Goal: Task Accomplishment & Management: Manage account settings

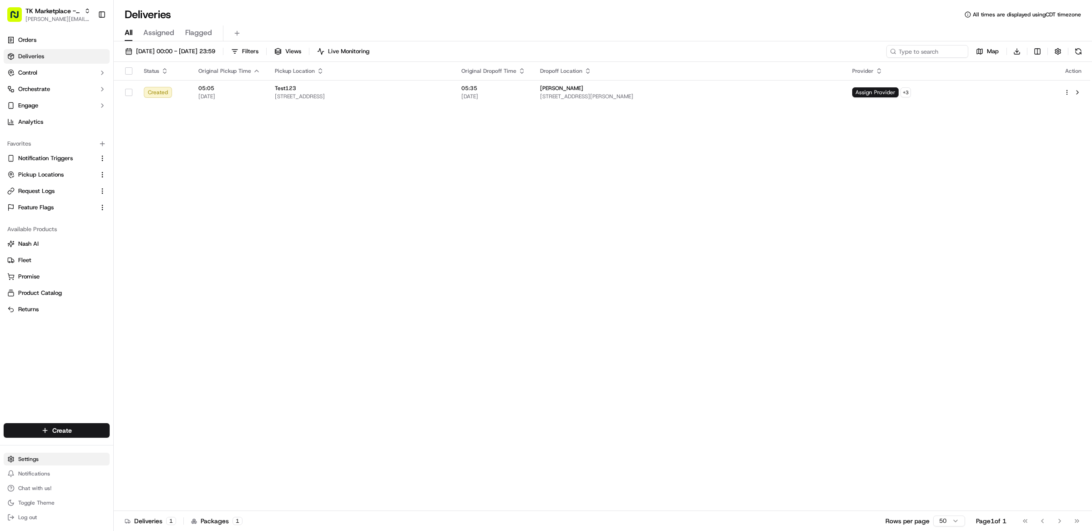
click at [41, 462] on html "TK Marketplace - TKD [EMAIL_ADDRESS][DOMAIN_NAME] Toggle Sidebar Orders Deliver…" at bounding box center [546, 265] width 1092 height 531
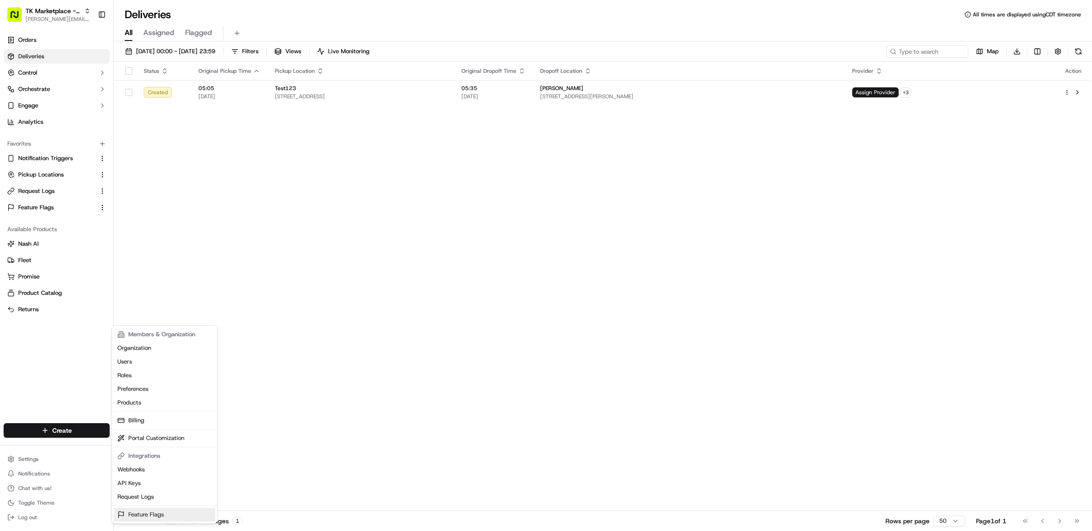
click at [152, 513] on link "Feature Flags" at bounding box center [164, 515] width 101 height 14
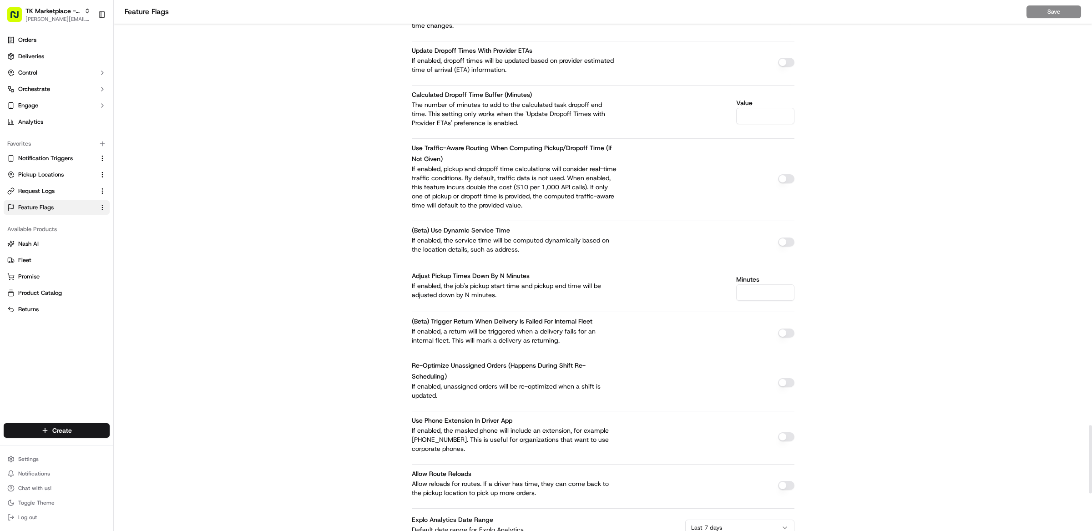
scroll to position [3248, 0]
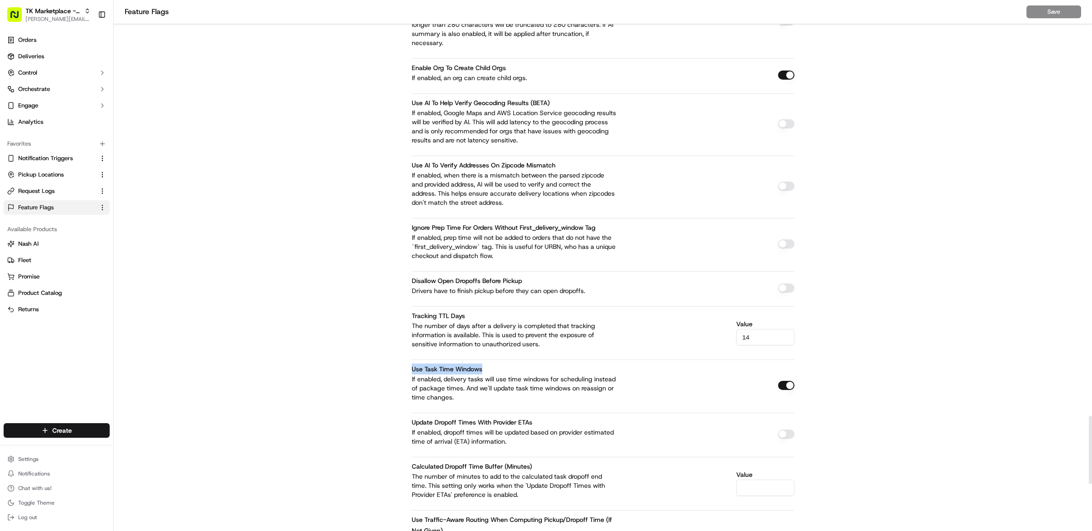
drag, startPoint x: 489, startPoint y: 347, endPoint x: 395, endPoint y: 339, distance: 95.0
copy label "Use Task Time Windows"
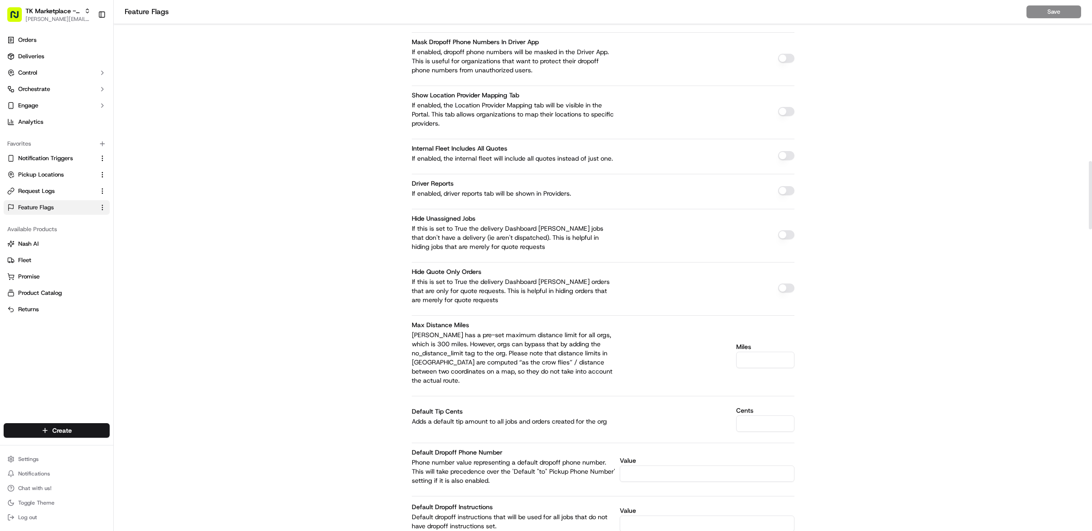
click at [789, 284] on button "button" at bounding box center [786, 288] width 16 height 9
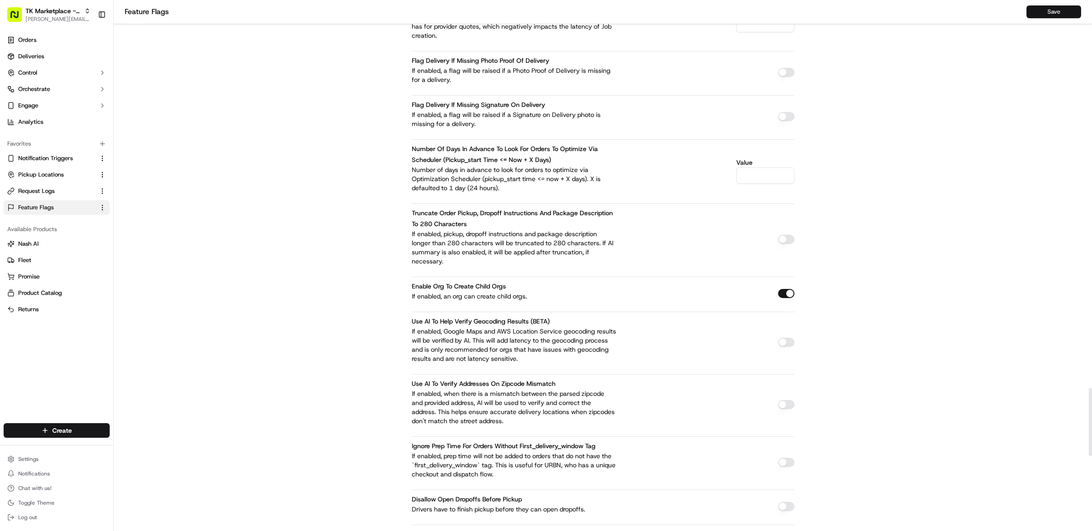
click at [1045, 15] on button "Save" at bounding box center [1054, 11] width 55 height 13
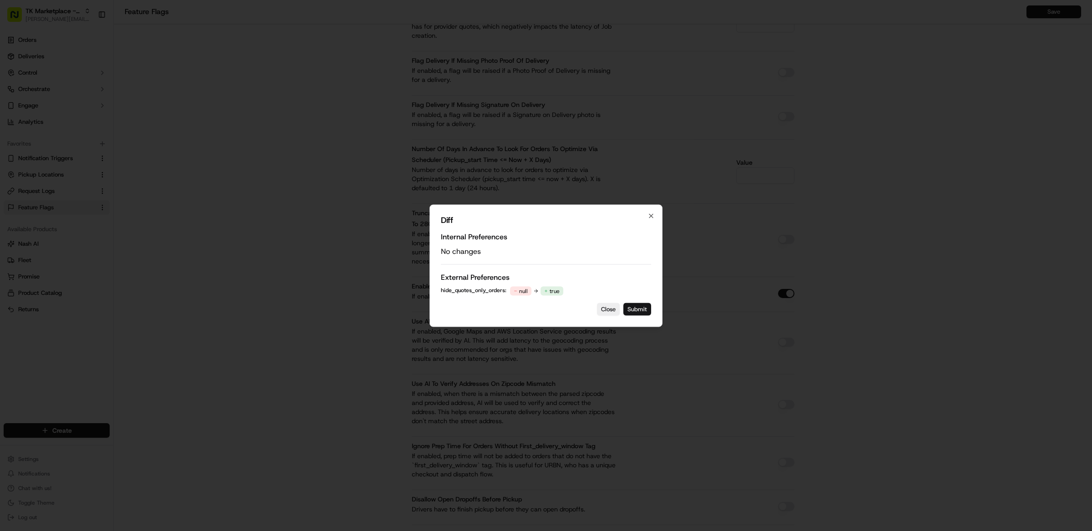
click at [639, 304] on button "Submit" at bounding box center [638, 309] width 28 height 13
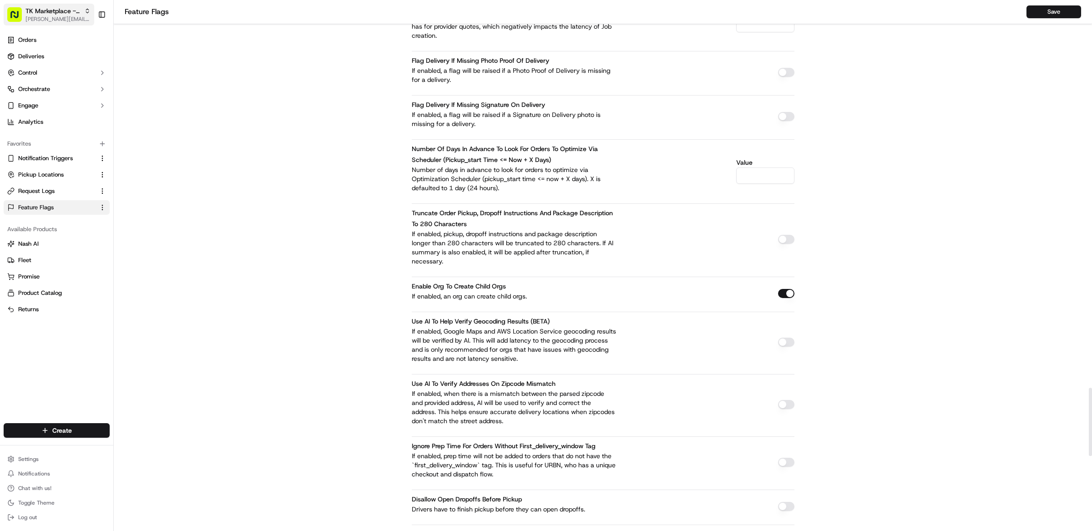
click at [42, 16] on span "[PERSON_NAME][EMAIL_ADDRESS][DOMAIN_NAME]" at bounding box center [57, 18] width 65 height 7
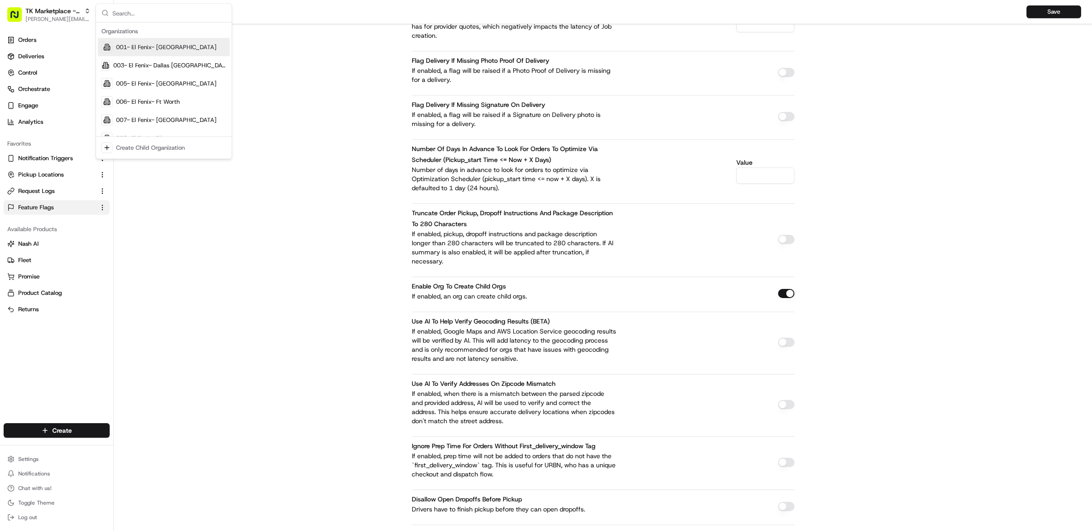
click at [127, 11] on input "text" at bounding box center [169, 13] width 114 height 18
type input "toolstation"
click at [182, 47] on div "Toolstation, UK" at bounding box center [164, 47] width 132 height 18
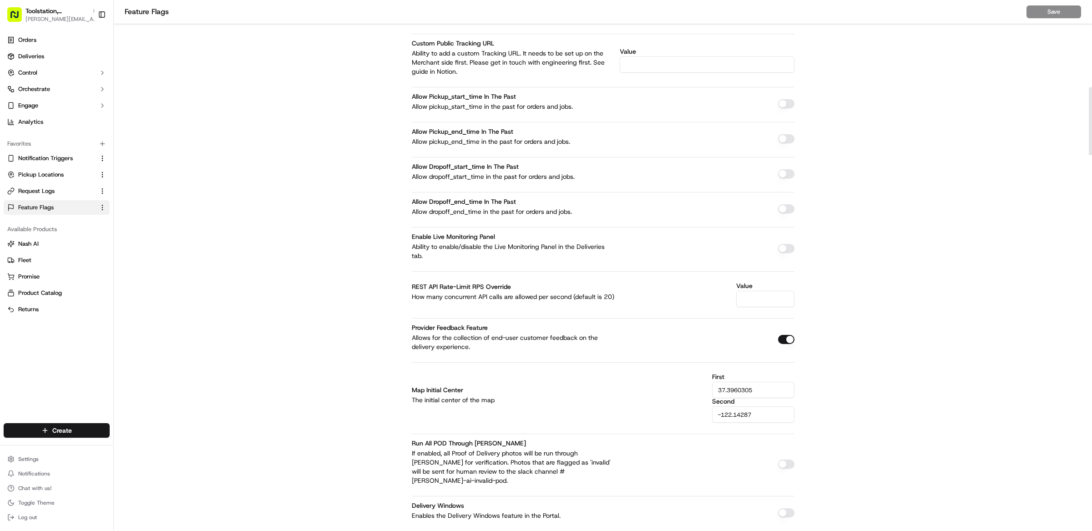
scroll to position [679, 0]
click at [784, 251] on button "button" at bounding box center [786, 248] width 16 height 9
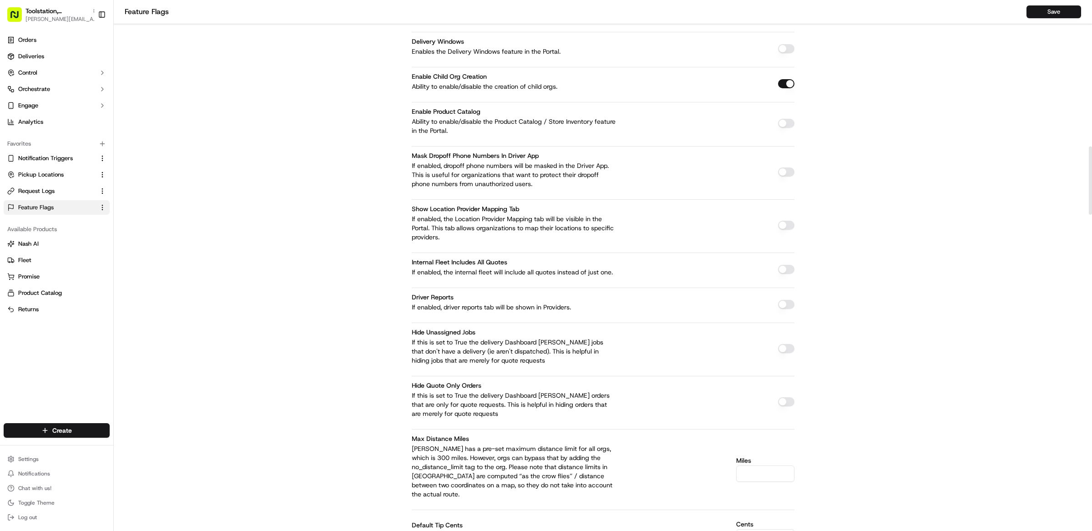
scroll to position [1146, 0]
type button "on"
click at [787, 395] on button "button" at bounding box center [786, 399] width 16 height 9
type button "on"
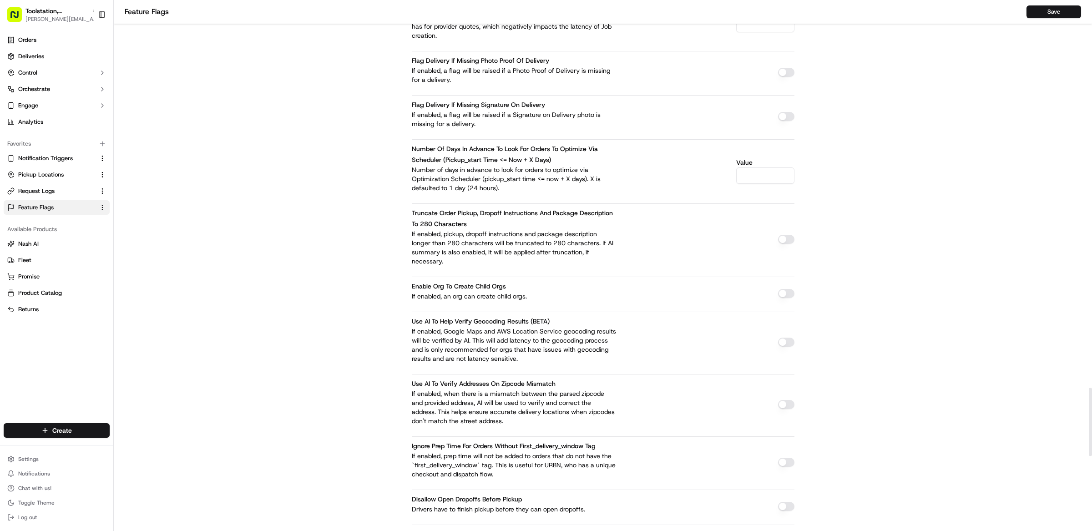
click at [787, 289] on button "button" at bounding box center [786, 293] width 16 height 9
click at [1069, 13] on button "Save" at bounding box center [1054, 11] width 55 height 13
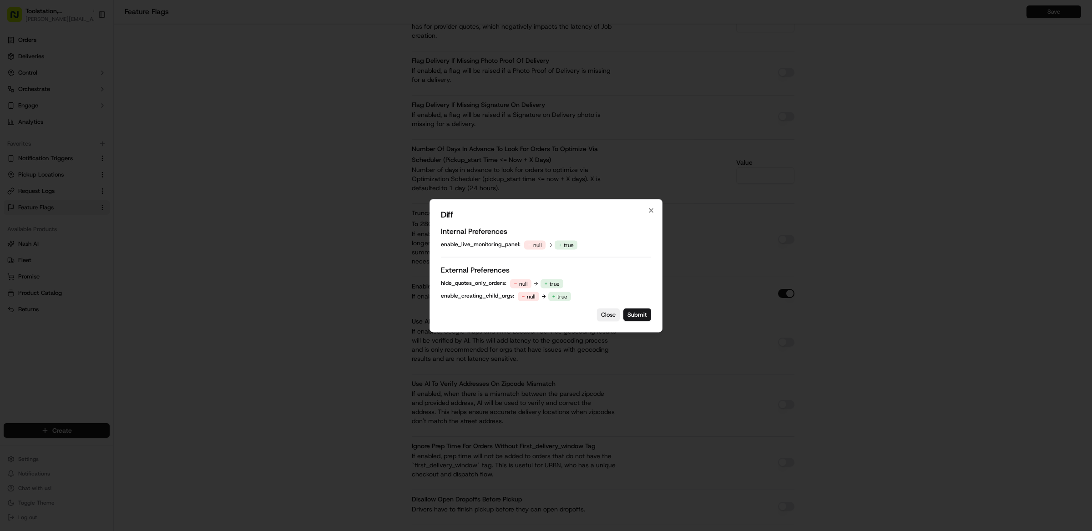
click at [641, 306] on div "Diff Internal Preferences enable_live_monitoring_panel : null true External Pre…" at bounding box center [546, 265] width 233 height 133
click at [642, 313] on button "Submit" at bounding box center [638, 314] width 28 height 13
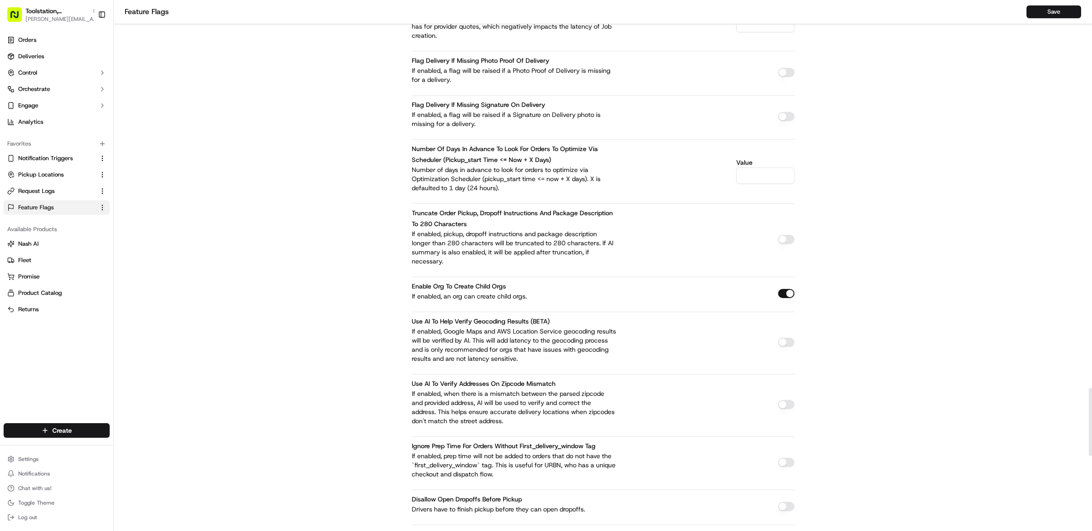
click at [1064, 13] on button "Save" at bounding box center [1054, 11] width 55 height 13
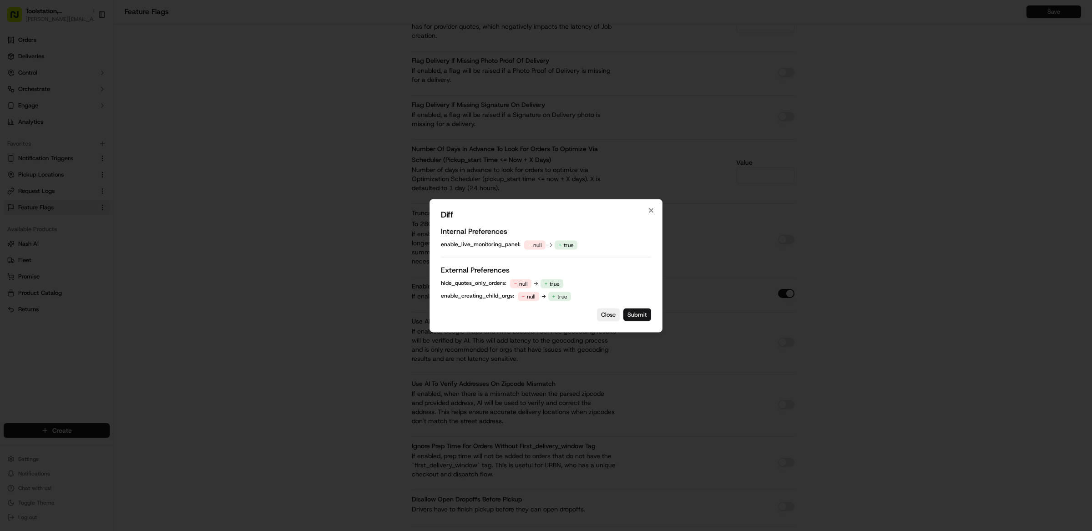
click at [640, 318] on button "Submit" at bounding box center [638, 314] width 28 height 13
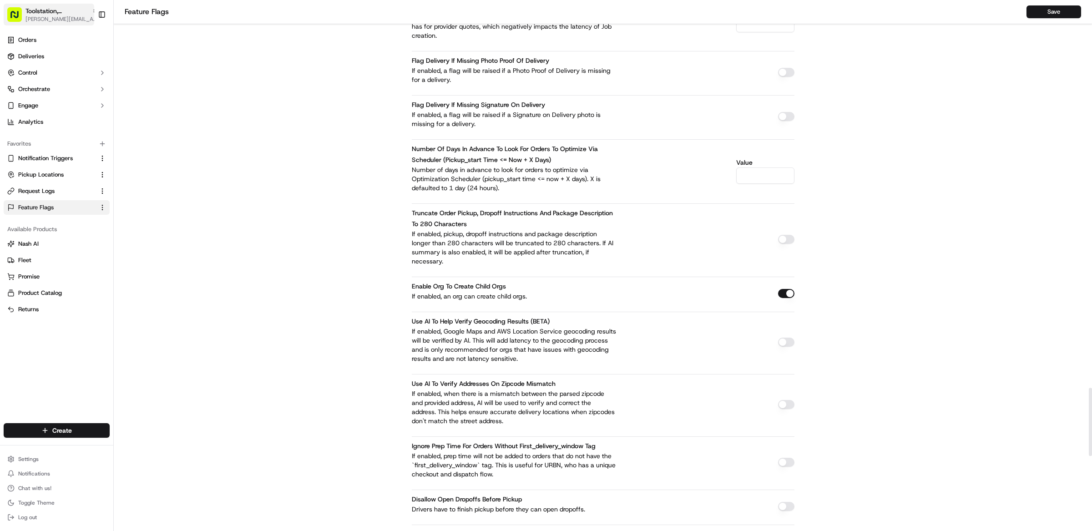
click at [65, 16] on span "[PERSON_NAME][EMAIL_ADDRESS][DOMAIN_NAME]" at bounding box center [61, 18] width 73 height 7
type input "TradeKart, US"
click at [147, 42] on div "TradeKart, US" at bounding box center [164, 47] width 132 height 18
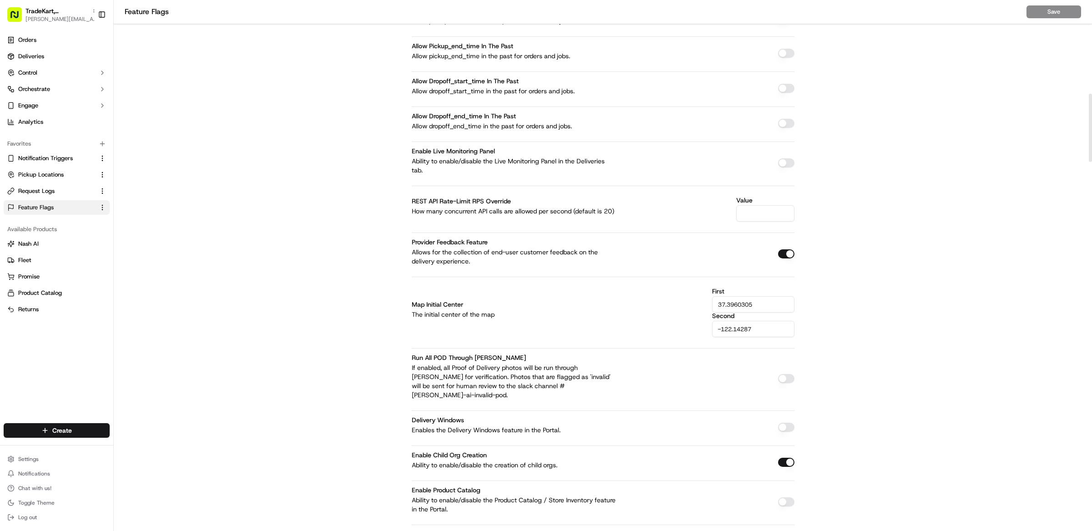
scroll to position [731, 0]
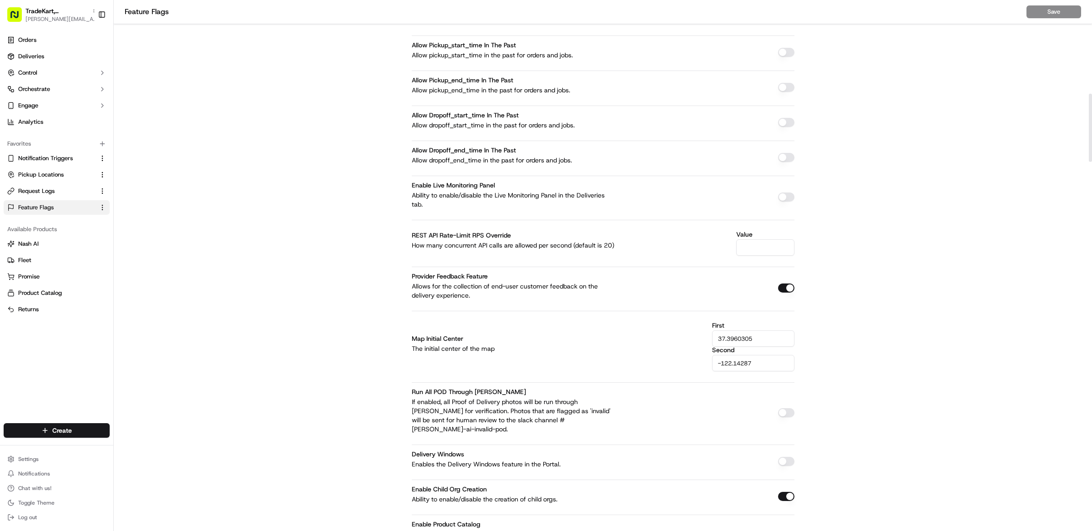
click at [783, 195] on button "button" at bounding box center [786, 197] width 16 height 9
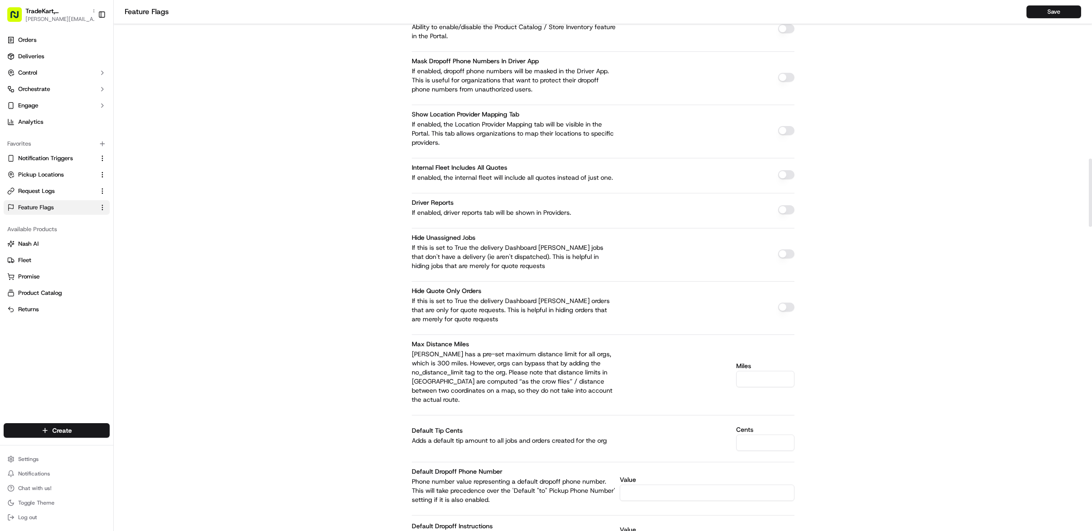
scroll to position [1288, 0]
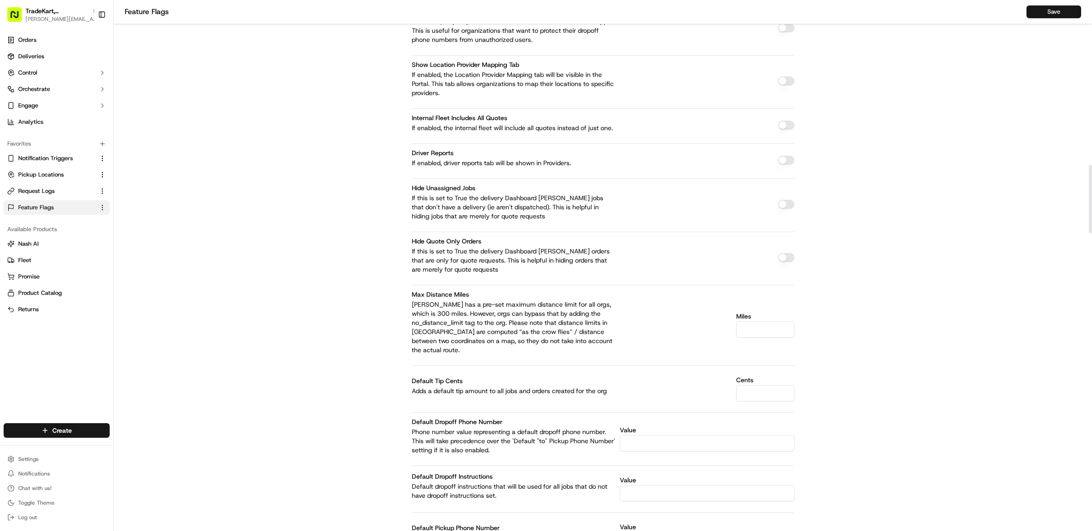
click at [787, 253] on button "button" at bounding box center [786, 257] width 16 height 9
type button "on"
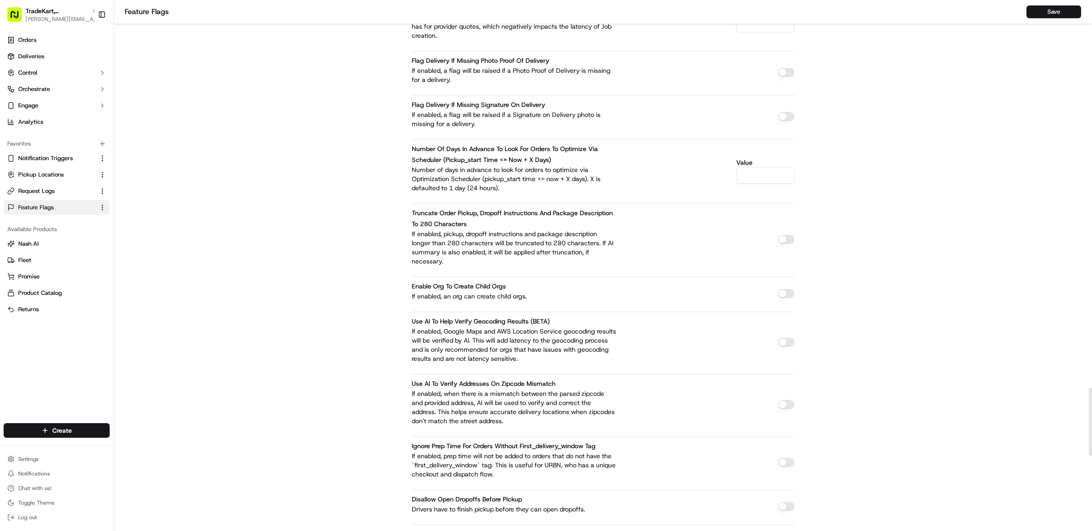
click at [787, 289] on button "button" at bounding box center [786, 293] width 16 height 9
click at [1060, 10] on button "Save" at bounding box center [1054, 11] width 55 height 13
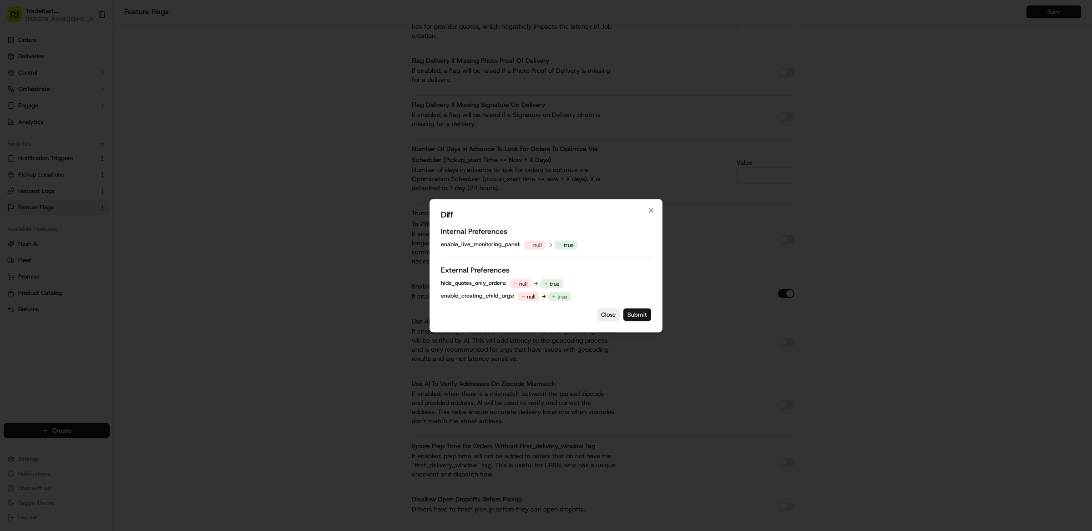
click at [628, 312] on button "Submit" at bounding box center [638, 314] width 28 height 13
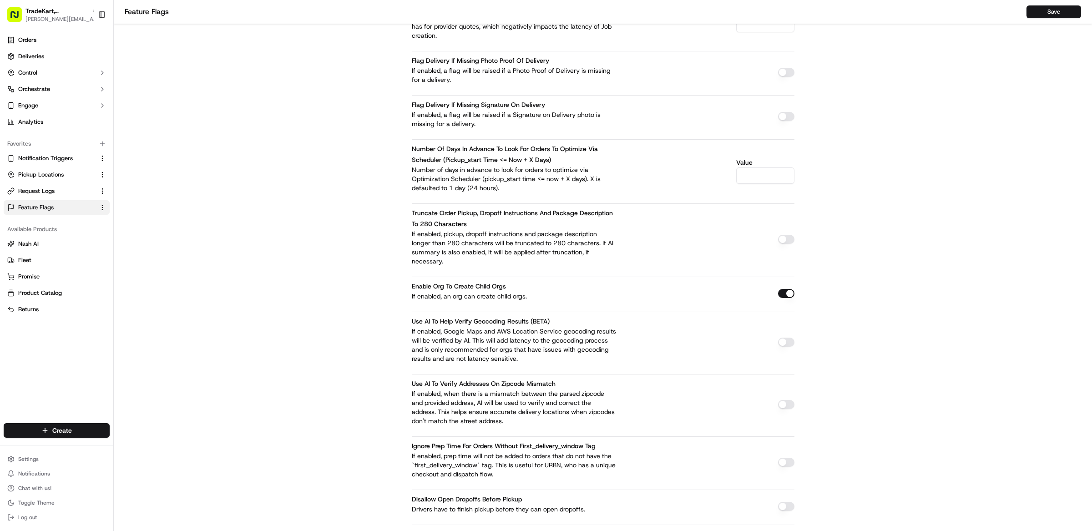
click at [498, 110] on p "If enabled, a flag will be raised if a Signature on Delivery photo is missing f…" at bounding box center [514, 119] width 205 height 18
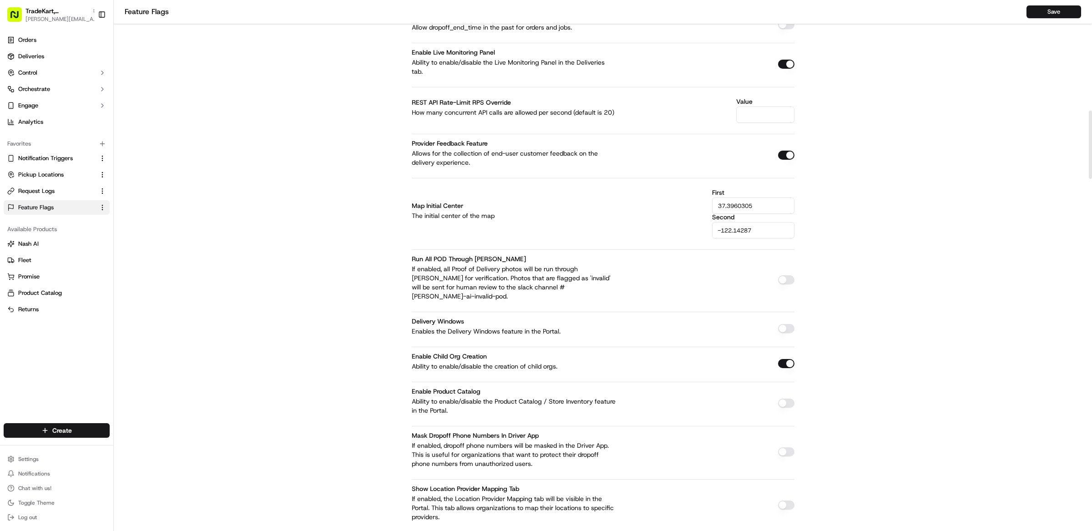
scroll to position [0, 0]
